Goal: Task Accomplishment & Management: Manage account settings

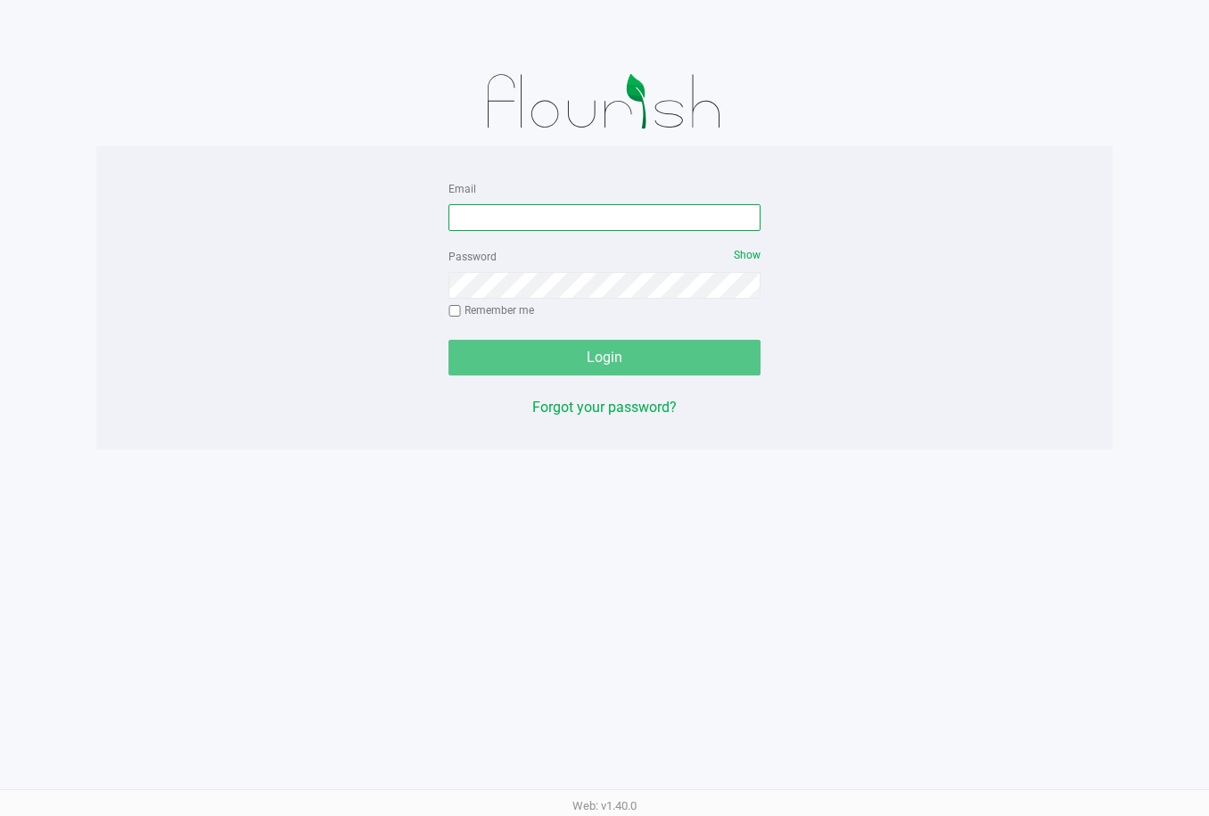
click at [547, 221] on input "Email" at bounding box center [605, 217] width 312 height 27
type input "[EMAIL_ADDRESS][DOMAIN_NAME]"
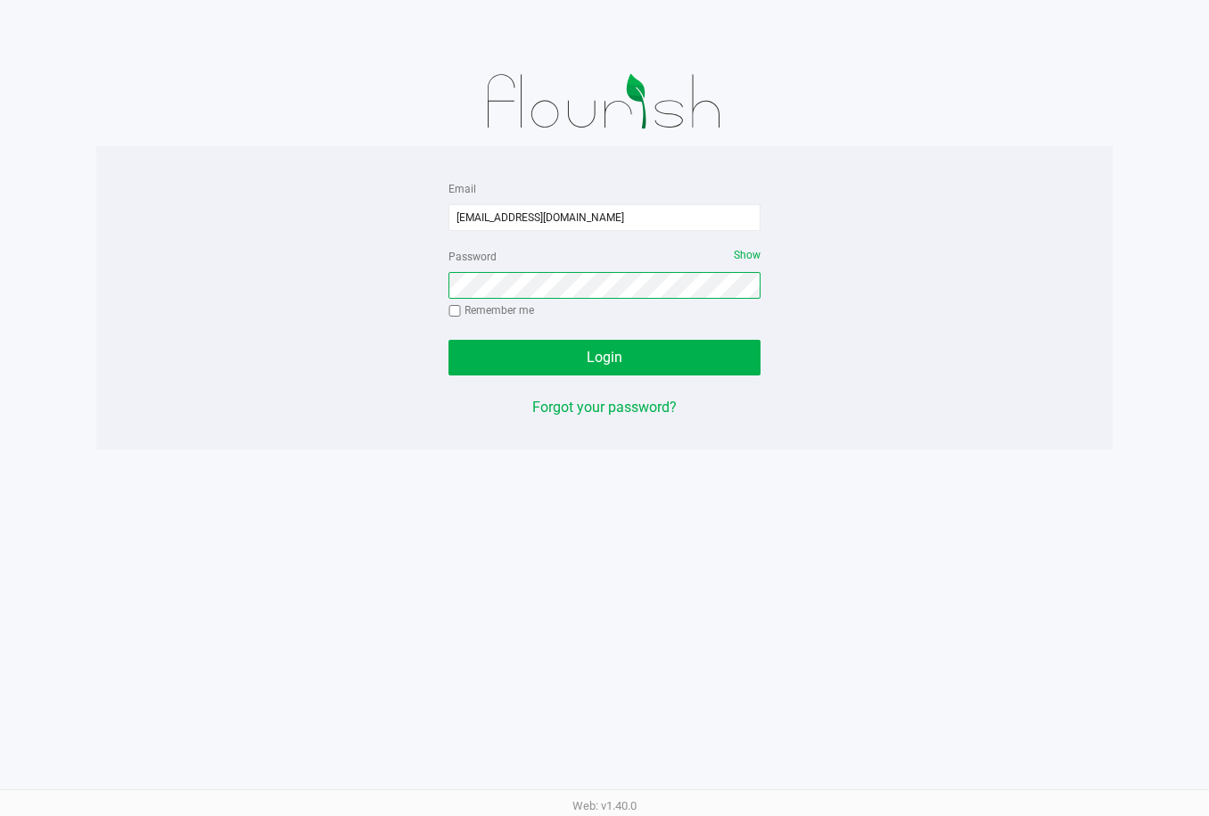
click at [449, 340] on button "Login" at bounding box center [605, 358] width 312 height 36
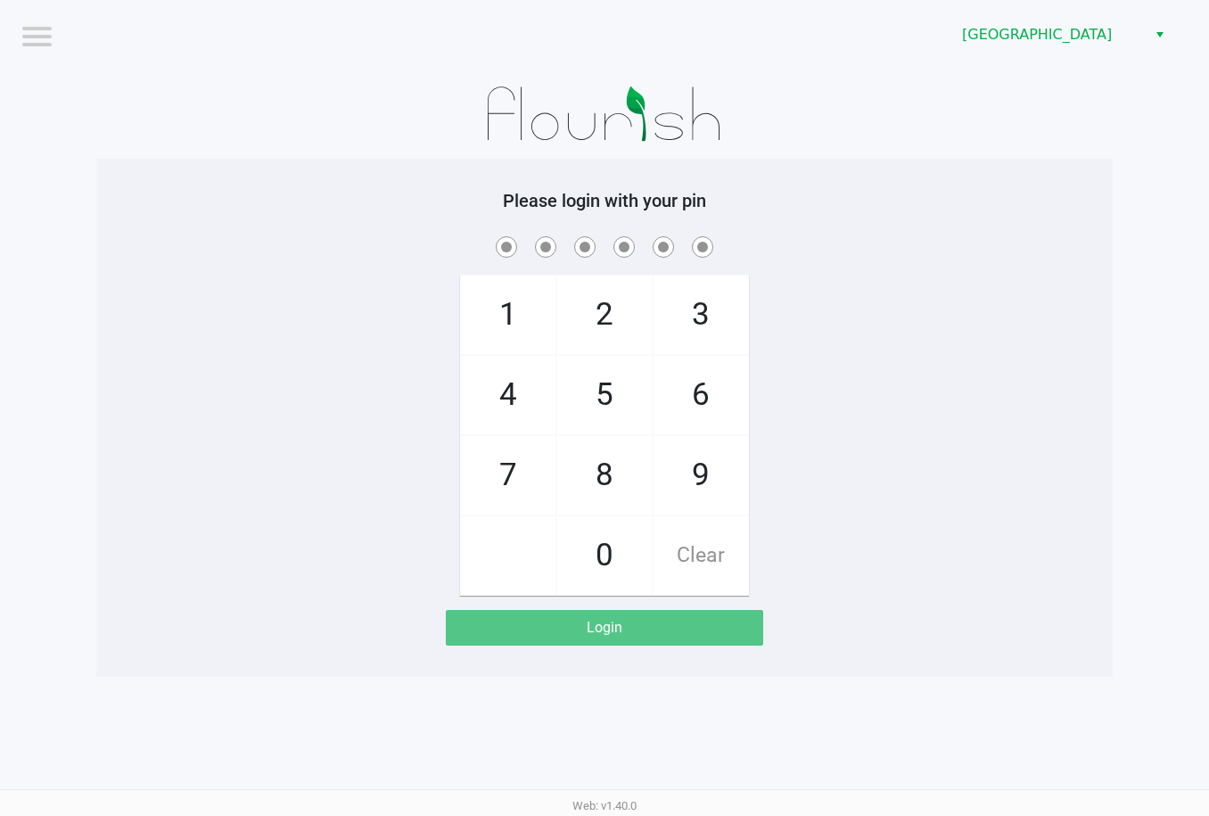
click at [980, 355] on div "1 4 7 2 5 8 0 3 6 9 Clear" at bounding box center [604, 414] width 1017 height 363
checkbox input "true"
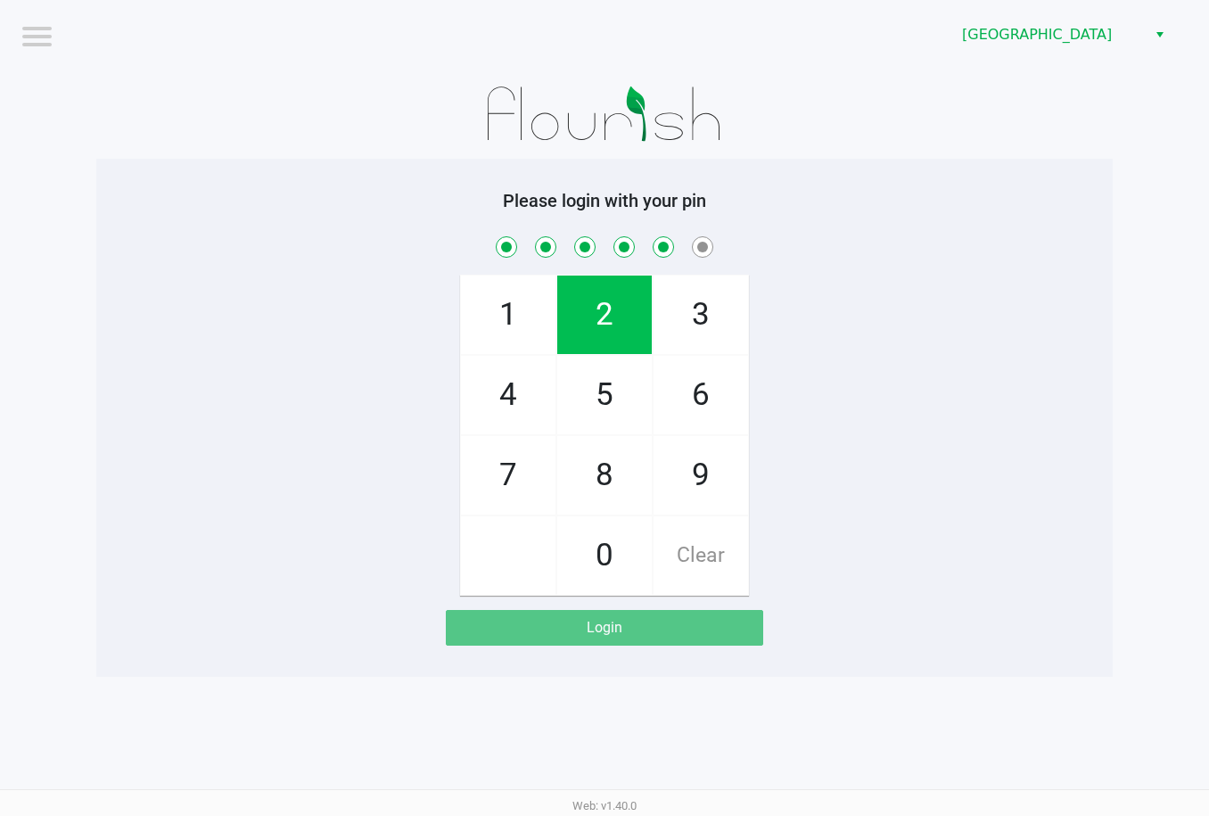
checkbox input "true"
